Goal: Information Seeking & Learning: Find specific fact

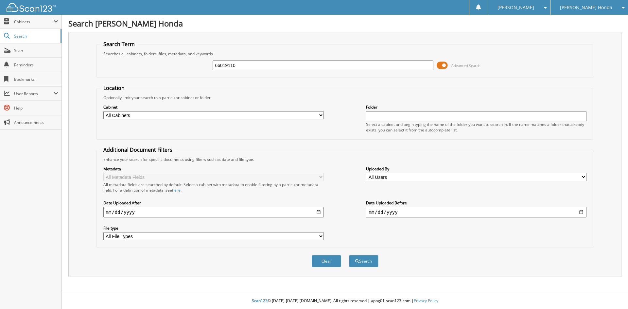
type input "66019110"
click at [349, 255] on button "Search" at bounding box center [363, 261] width 29 height 12
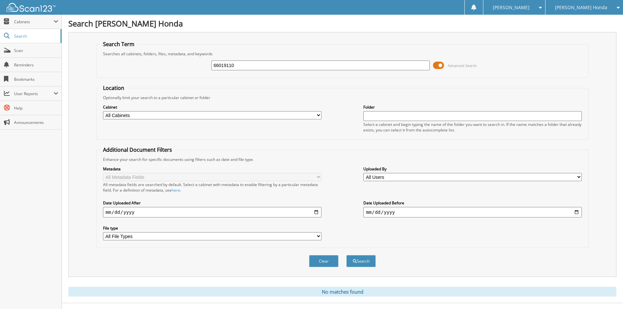
click at [228, 115] on select "All Cabinets CAR DEALS GMC PARTS INVOICES GMC SERVICE ROs HONDA PARTS INVOICES …" at bounding box center [212, 115] width 219 height 8
select select "37067"
click at [103, 111] on select "All Cabinets CAR DEALS GMC PARTS INVOICES GMC SERVICE ROs HONDA PARTS INVOICES …" at bounding box center [212, 115] width 219 height 8
click at [366, 262] on button "Search" at bounding box center [361, 261] width 29 height 12
drag, startPoint x: 248, startPoint y: 63, endPoint x: 192, endPoint y: 70, distance: 56.3
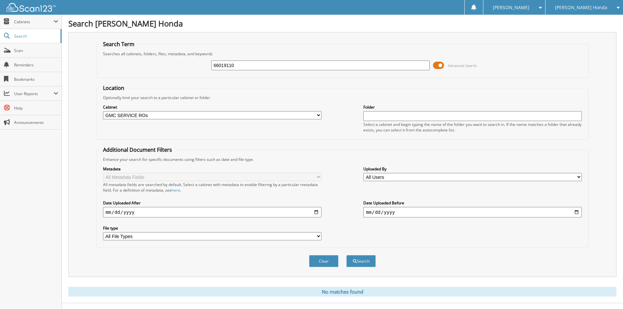
click at [192, 70] on div "66019110 Advanced Search" at bounding box center [343, 66] width 486 height 18
type input "n"
type input "tyler, nathan"
click at [347, 255] on button "Search" at bounding box center [361, 261] width 29 height 12
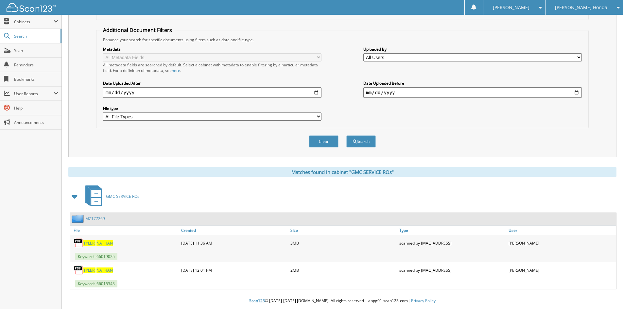
scroll to position [120, 0]
click at [94, 219] on link "M Z 1 7 7 2 6 9" at bounding box center [95, 219] width 20 height 6
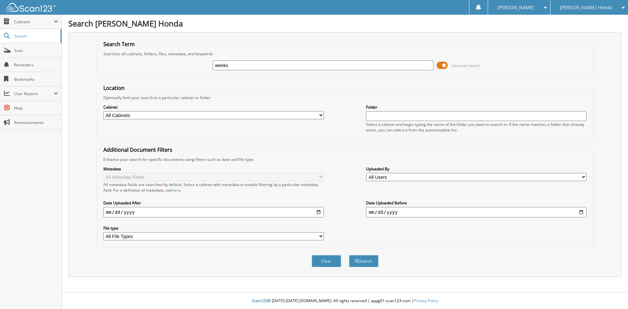
type input "weeks"
click at [349, 255] on button "Search" at bounding box center [363, 261] width 29 height 12
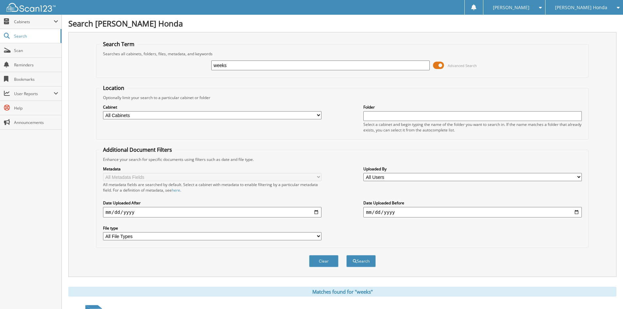
click at [151, 114] on select "All Cabinets CAR DEALS GMC PARTS INVOICES GMC SERVICE ROs HONDA PARTS INVOICES …" at bounding box center [212, 115] width 219 height 8
select select "37067"
click at [103, 111] on select "All Cabinets CAR DEALS GMC PARTS INVOICES GMC SERVICE ROs HONDA PARTS INVOICES …" at bounding box center [212, 115] width 219 height 8
click at [363, 262] on button "Search" at bounding box center [361, 261] width 29 height 12
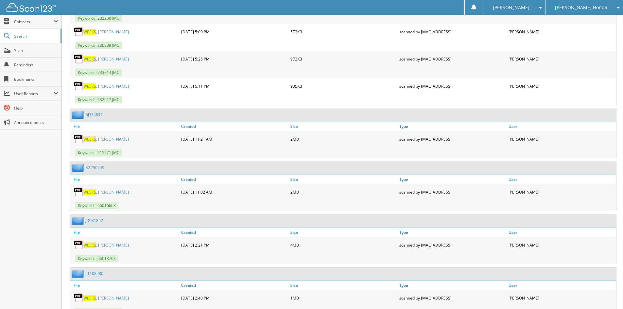
scroll to position [720, 0]
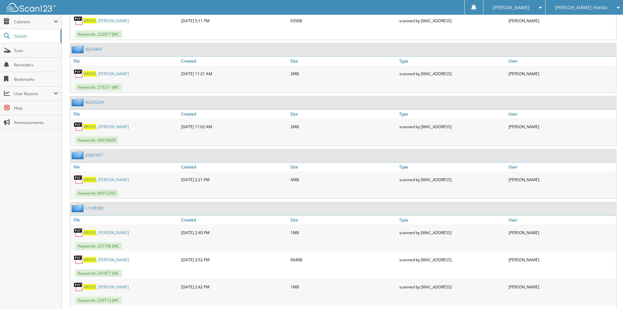
click at [93, 156] on link "JD081857" at bounding box center [94, 156] width 18 height 6
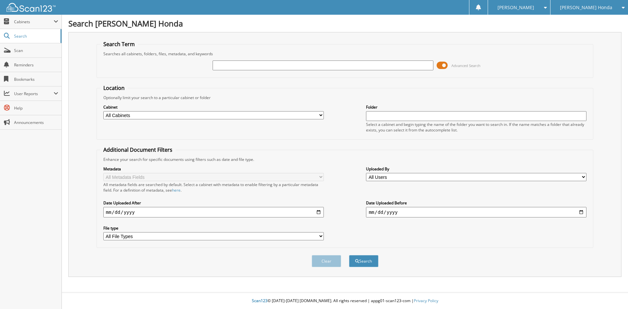
click at [241, 119] on select "All Cabinets CAR DEALS GMC PARTS INVOICES GMC SERVICE ROs HONDA PARTS INVOICES …" at bounding box center [213, 115] width 221 height 8
select select "37067"
click at [103, 111] on select "All Cabinets CAR DEALS GMC PARTS INVOICES GMC SERVICE ROs HONDA PARTS INVOICES …" at bounding box center [213, 115] width 221 height 8
click at [256, 69] on input "text" at bounding box center [323, 66] width 221 height 10
type input "Harrell"
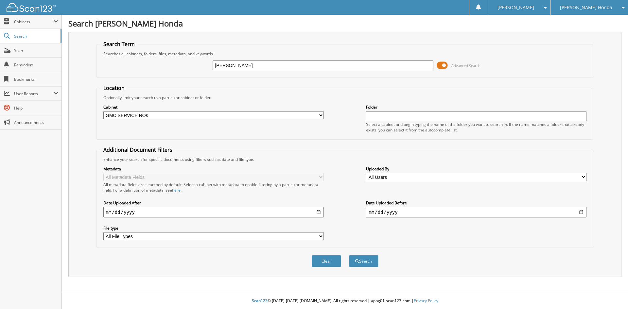
click at [349, 255] on button "Search" at bounding box center [363, 261] width 29 height 12
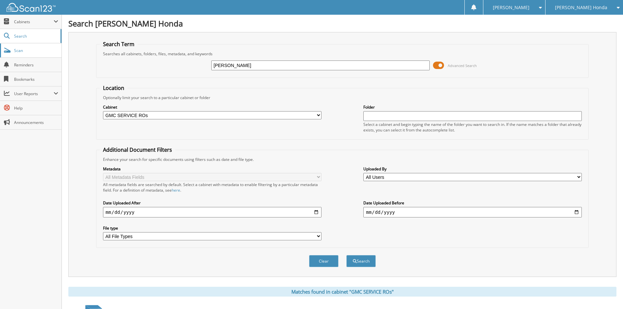
click at [29, 51] on span "Scan" at bounding box center [36, 51] width 44 height 6
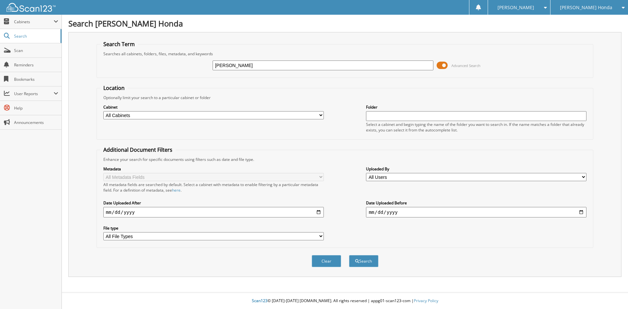
type input "tyler"
click at [221, 116] on select "All Cabinets CAR DEALS GMC PARTS INVOICES GMC SERVICE ROs HONDA PARTS INVOICES …" at bounding box center [213, 115] width 221 height 8
select select "37067"
click at [103, 111] on select "All Cabinets CAR DEALS GMC PARTS INVOICES GMC SERVICE ROs HONDA PARTS INVOICES …" at bounding box center [213, 115] width 221 height 8
click at [373, 261] on button "Search" at bounding box center [363, 261] width 29 height 12
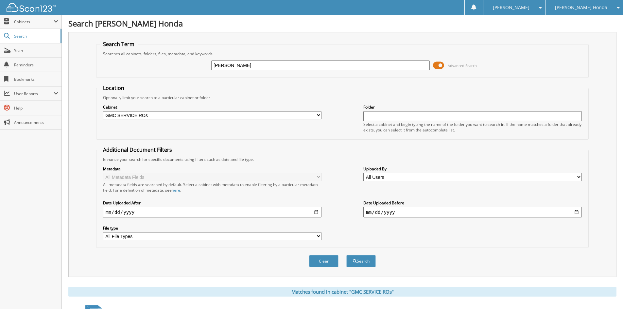
click at [283, 67] on input "[PERSON_NAME]" at bounding box center [320, 66] width 219 height 10
type input "tyler, nathan"
click at [347, 255] on button "Search" at bounding box center [361, 261] width 29 height 12
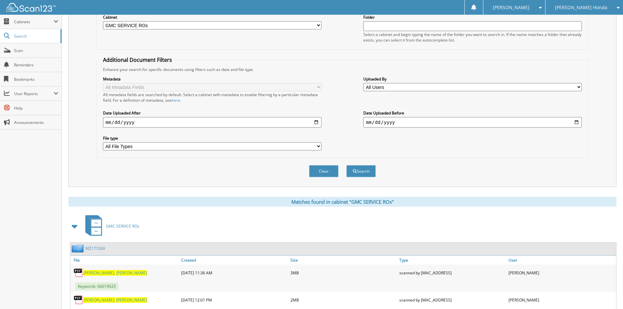
scroll to position [120, 0]
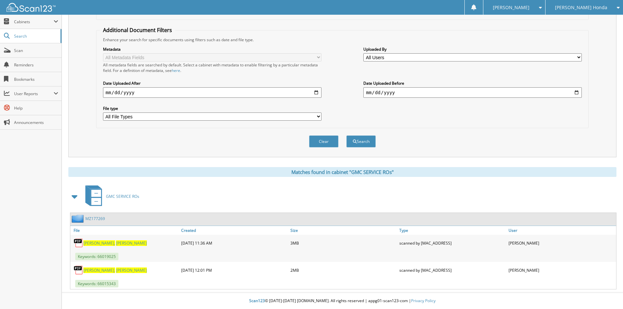
click at [73, 201] on span at bounding box center [74, 197] width 9 height 12
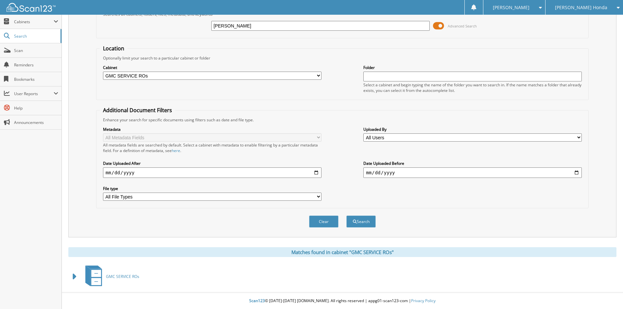
click at [78, 280] on span at bounding box center [74, 277] width 9 height 12
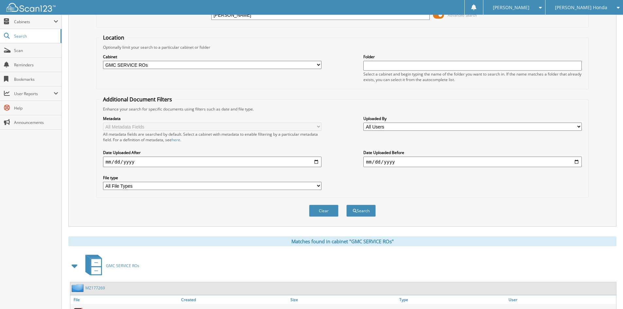
scroll to position [120, 0]
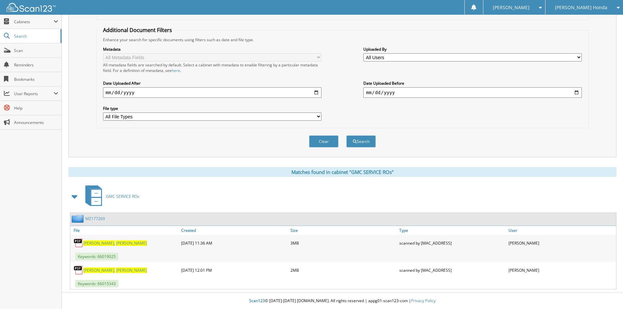
click at [90, 219] on link "MZ177269" at bounding box center [95, 219] width 20 height 6
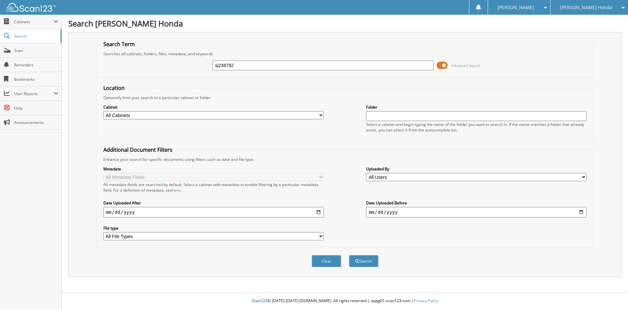
type input "sj238792"
click at [233, 111] on div "Cabinet All Cabinets CAR DEALS GMC PARTS INVOICES GMC SERVICE ROs HONDA PARTS I…" at bounding box center [213, 112] width 221 height 16
click at [233, 117] on select "All Cabinets CAR DEALS GMC PARTS INVOICES GMC SERVICE ROs HONDA PARTS INVOICES …" at bounding box center [213, 115] width 221 height 8
select select "37067"
click at [103, 111] on select "All Cabinets CAR DEALS GMC PARTS INVOICES GMC SERVICE ROs HONDA PARTS INVOICES …" at bounding box center [213, 115] width 221 height 8
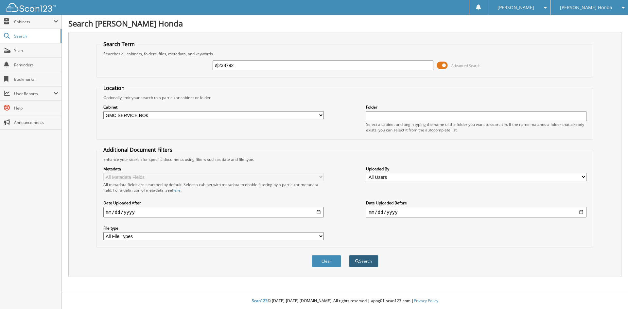
click at [374, 262] on button "Search" at bounding box center [363, 261] width 29 height 12
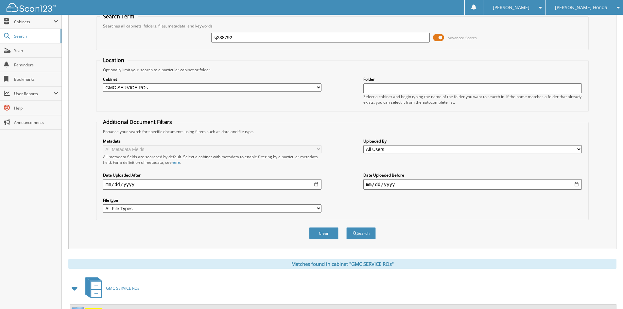
scroll to position [57, 0]
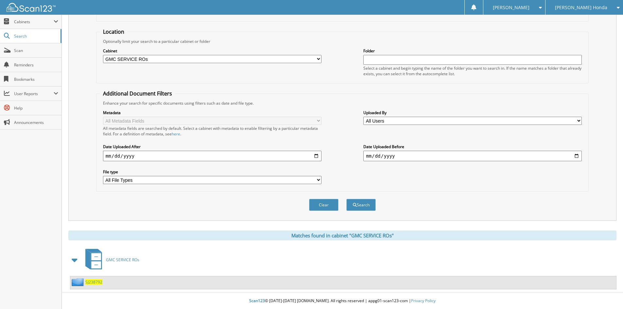
click at [96, 283] on span "SJ238792" at bounding box center [93, 282] width 17 height 6
